Goal: Transaction & Acquisition: Purchase product/service

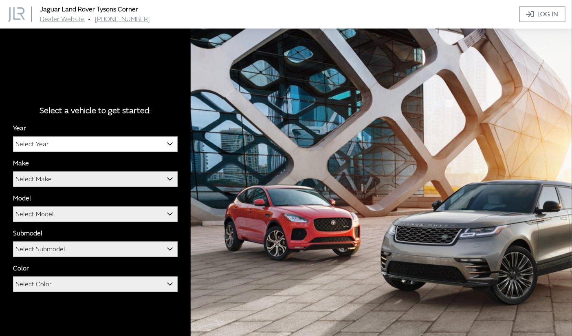
click at [99, 149] on span "Select Year" at bounding box center [95, 144] width 164 height 15
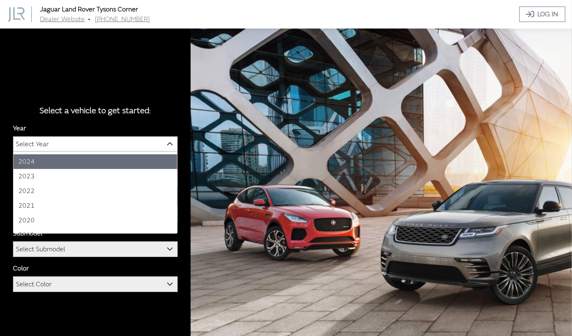
scroll to position [27, 0]
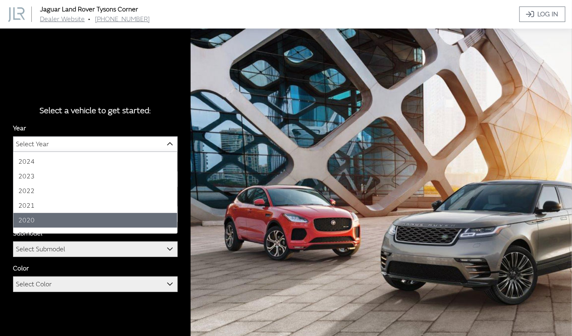
select select "38"
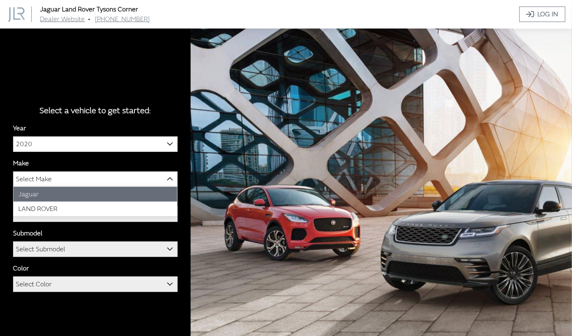
click at [64, 172] on span "Select Make" at bounding box center [95, 179] width 164 height 15
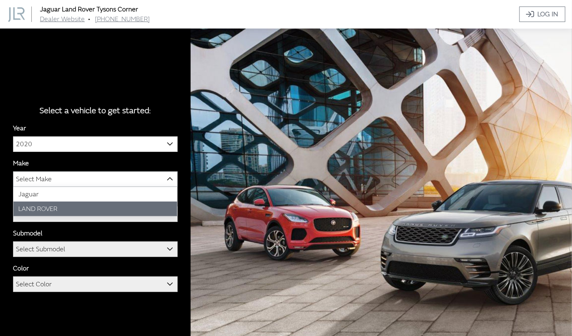
select select "39"
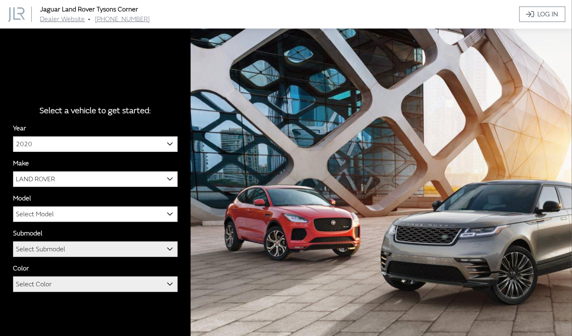
click at [56, 213] on span "Select Model" at bounding box center [95, 214] width 164 height 15
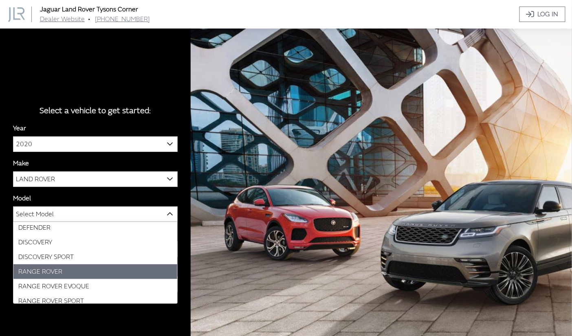
scroll to position [0, 0]
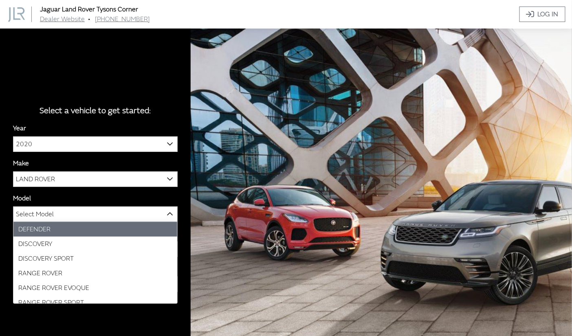
select select "1070"
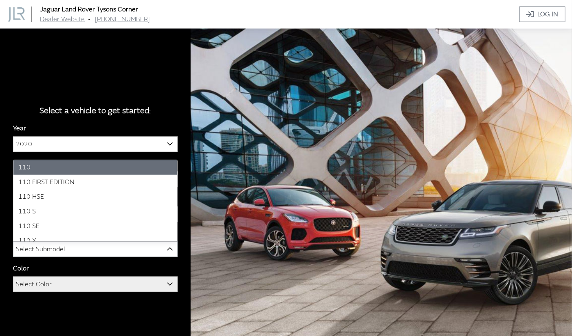
click at [35, 252] on span "Select Submodel" at bounding box center [40, 249] width 49 height 15
select select "2884"
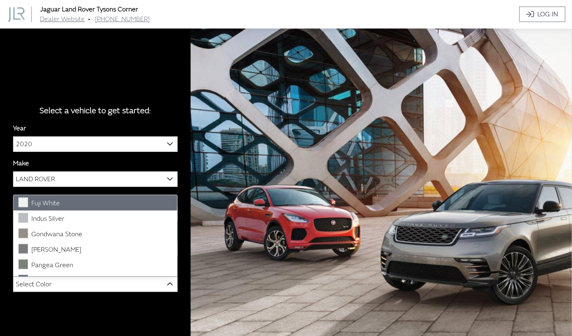
click at [36, 283] on span "Select Color" at bounding box center [34, 284] width 36 height 15
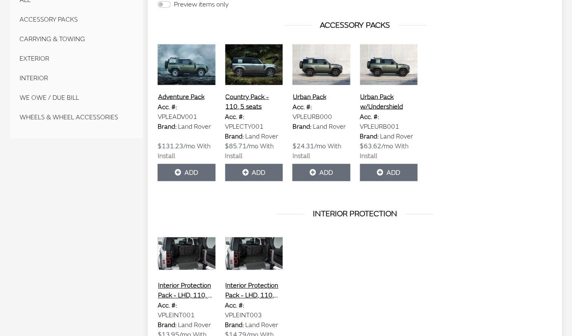
scroll to position [330, 0]
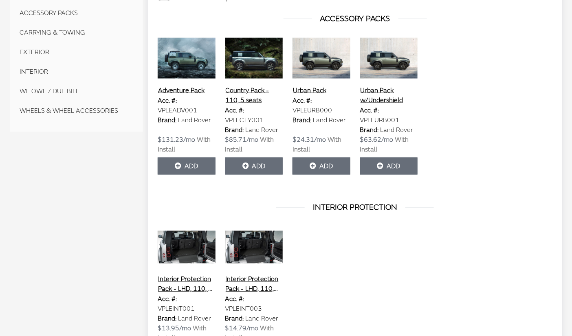
click at [216, 314] on div "Interior Protection Pack - LHD, 110, 5 seat, with Rubber Mats Acc. #: VPLEINT00…" at bounding box center [187, 295] width 68 height 137
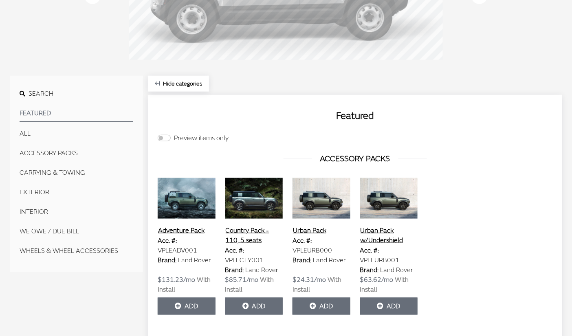
scroll to position [190, 0]
click at [30, 189] on button "EXTERIOR" at bounding box center [77, 193] width 114 height 16
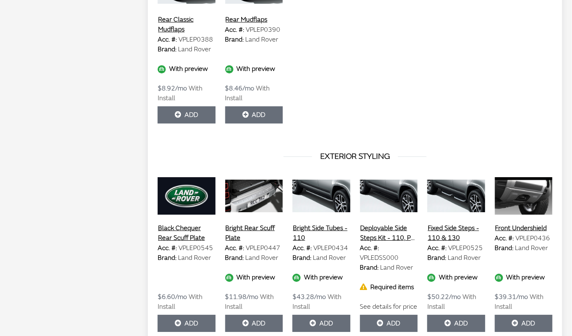
scroll to position [760, 0]
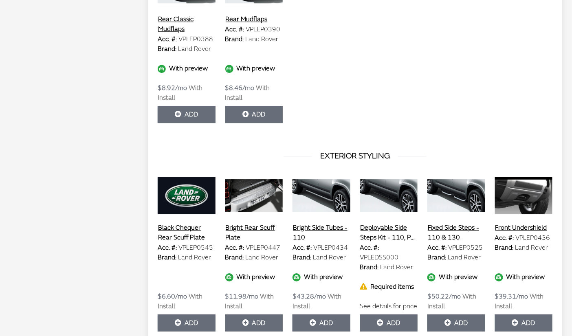
click at [316, 223] on button "Bright Side Tubes - 110" at bounding box center [322, 233] width 58 height 20
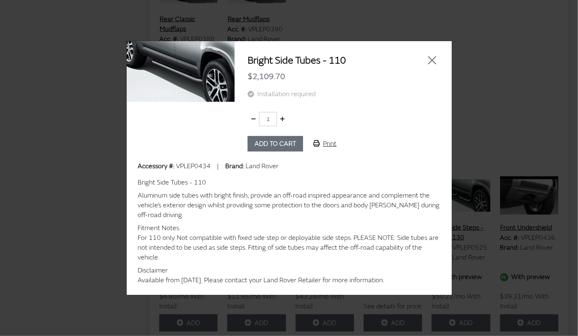
click at [316, 223] on div "Bright Side Tubes - 110 Aluminum side tubes with bright finish, provide an off-…" at bounding box center [289, 229] width 302 height 111
click at [432, 60] on button "Close" at bounding box center [432, 60] width 12 height 12
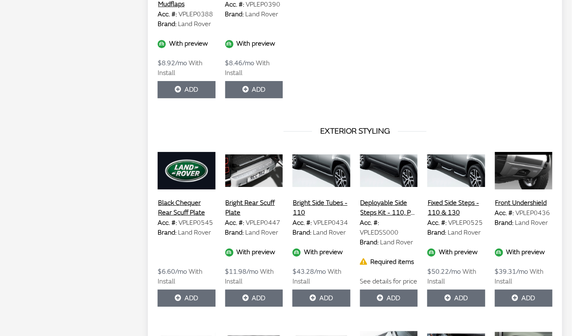
scroll to position [786, 0]
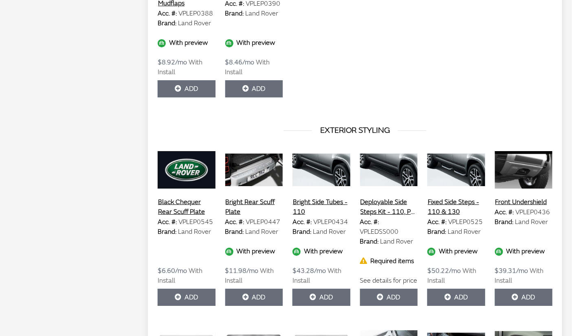
click at [383, 207] on button "Deployable Side Steps Kit - 110, Pre 23MY" at bounding box center [389, 207] width 58 height 20
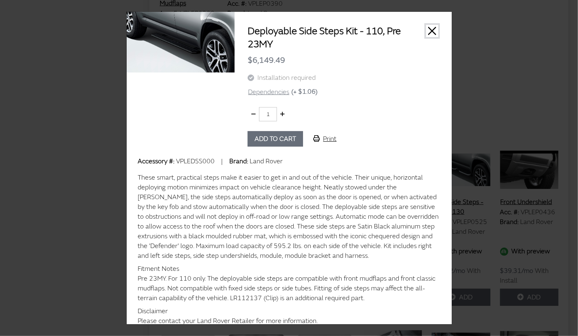
click at [426, 29] on button "Close" at bounding box center [432, 31] width 12 height 12
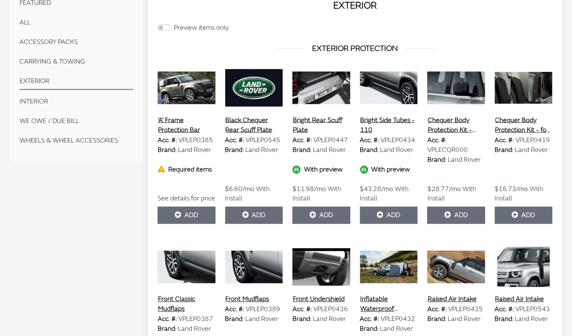
scroll to position [297, 0]
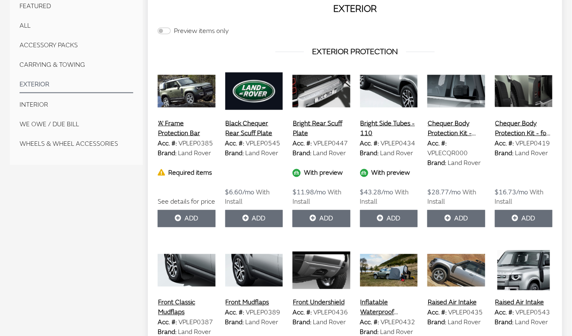
click at [381, 123] on button "Bright Side Tubes - 110" at bounding box center [389, 128] width 58 height 20
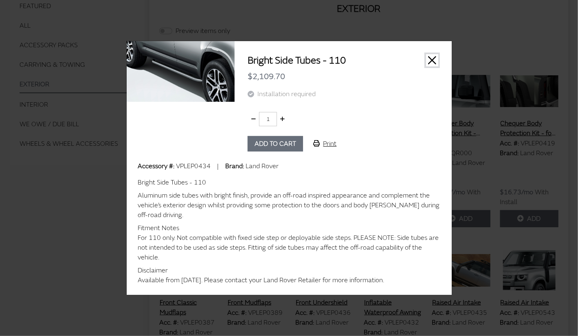
click at [432, 59] on button "Close" at bounding box center [432, 60] width 12 height 12
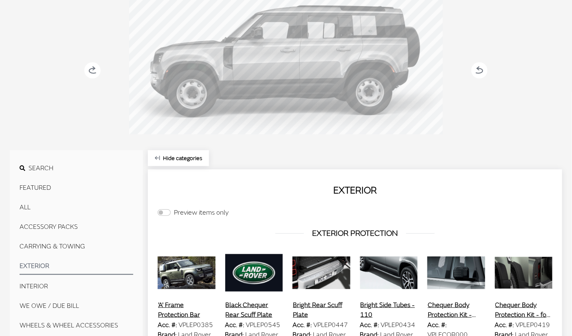
scroll to position [112, 0]
